Goal: Task Accomplishment & Management: Manage account settings

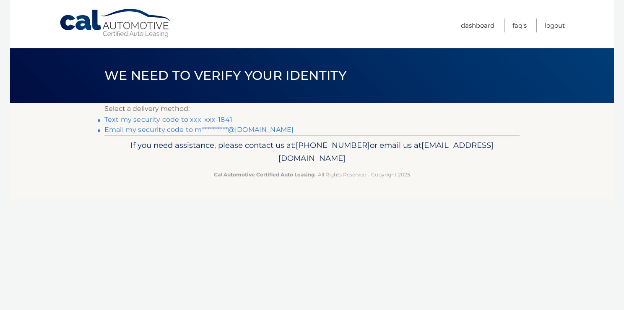
click at [156, 120] on link "Text my security code to xxx-xxx-1841" at bounding box center [168, 119] width 128 height 8
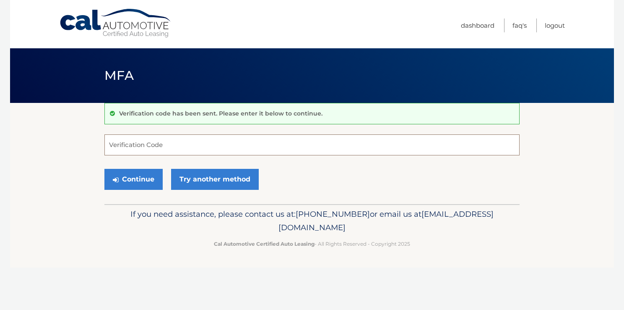
click at [111, 143] on input "Verification Code" at bounding box center [311, 144] width 415 height 21
type input "618254"
click at [131, 179] on button "Continue" at bounding box center [133, 179] width 58 height 21
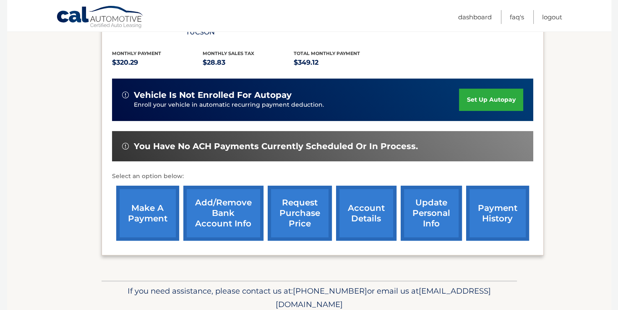
scroll to position [198, 0]
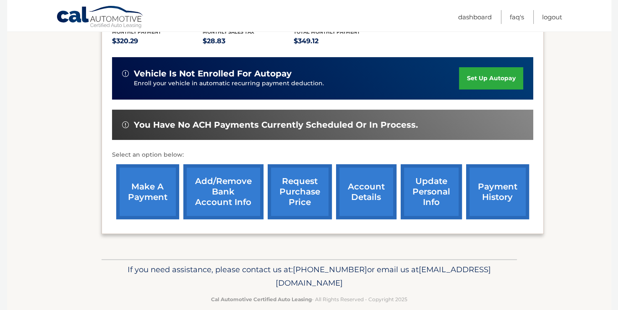
click at [129, 177] on link "make a payment" at bounding box center [147, 191] width 63 height 55
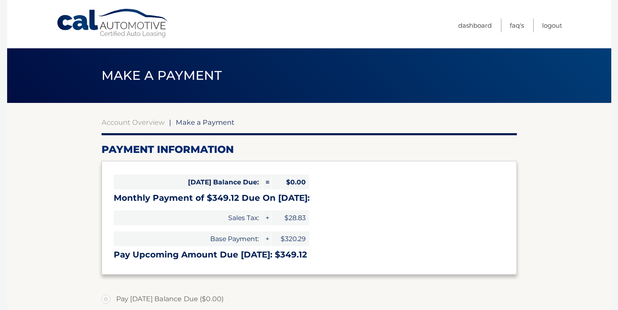
select select "OWQ5YjYwNDItNDg4MC00MDViLTk0OTItNGExOWY2NjQ0ZTZm"
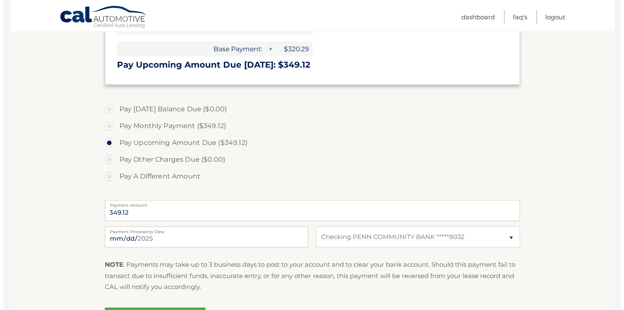
scroll to position [210, 0]
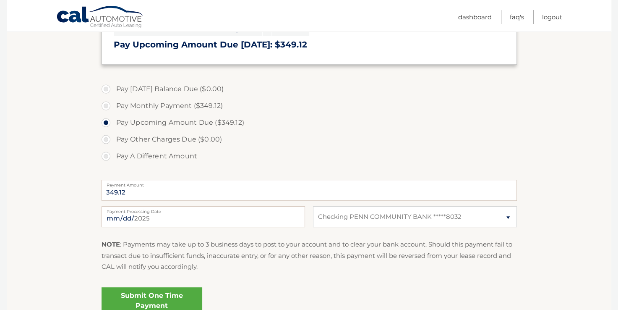
click at [145, 297] on link "Submit One Time Payment" at bounding box center [152, 300] width 101 height 27
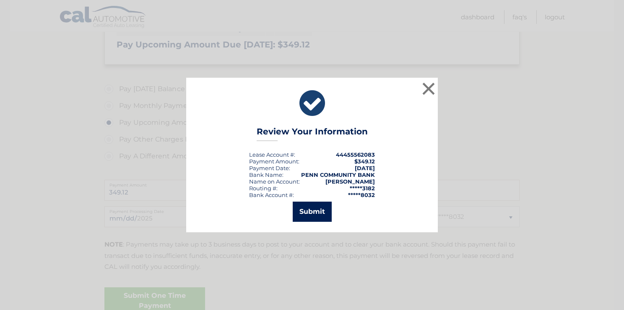
click at [306, 212] on button "Submit" at bounding box center [312, 211] width 39 height 20
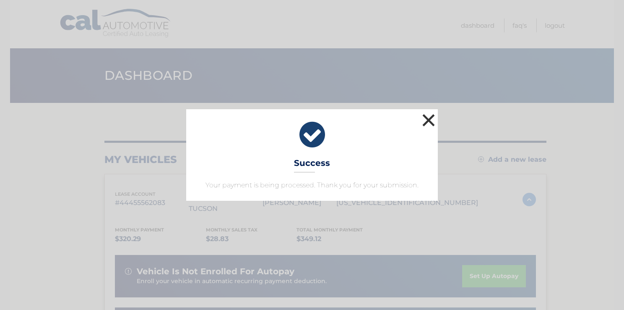
click at [426, 122] on button "×" at bounding box center [428, 120] width 17 height 17
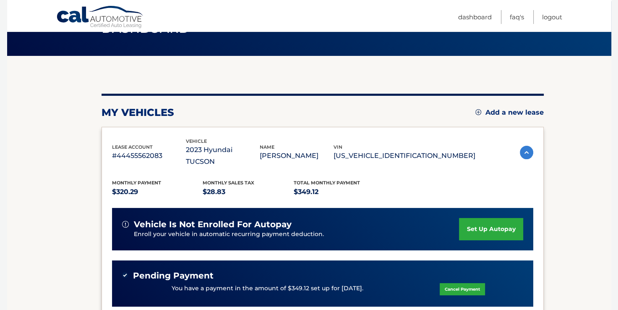
scroll to position [42, 0]
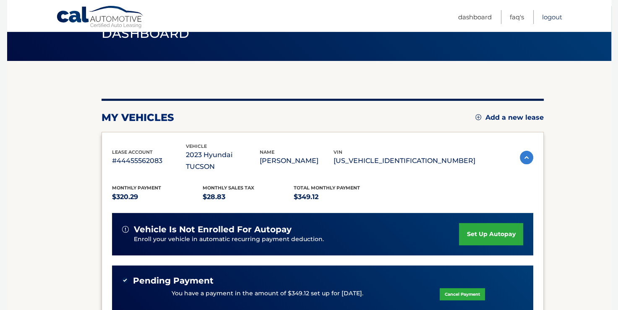
click at [547, 16] on link "Logout" at bounding box center [552, 17] width 20 height 14
